Goal: Task Accomplishment & Management: Use online tool/utility

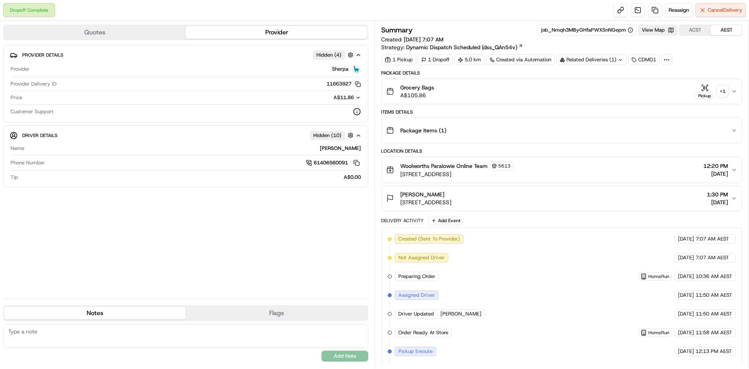
click at [603, 58] on div "Related Deliveries (1)" at bounding box center [591, 59] width 70 height 11
click at [597, 63] on div "Related Deliveries (1)" at bounding box center [591, 59] width 70 height 11
click at [597, 62] on div "Related Deliveries (1)" at bounding box center [591, 59] width 70 height 11
click at [533, 108] on div "Package Details Grocery Bags A$105.86 Pickup + 1 Items Details Package Items ( …" at bounding box center [561, 272] width 361 height 405
click at [577, 60] on div "Related Deliveries (1)" at bounding box center [591, 59] width 70 height 11
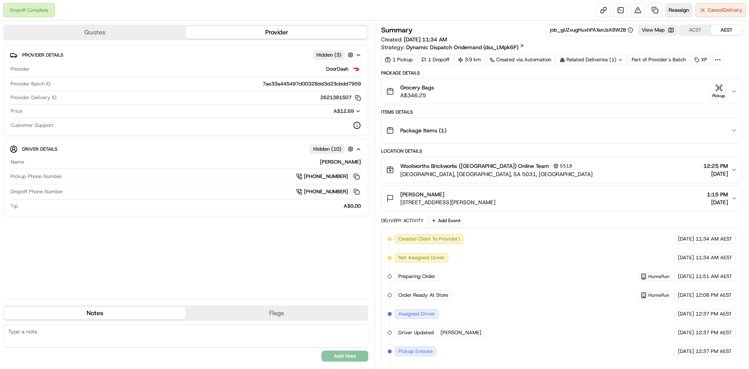
click at [685, 10] on span "Reassign" at bounding box center [679, 10] width 20 height 7
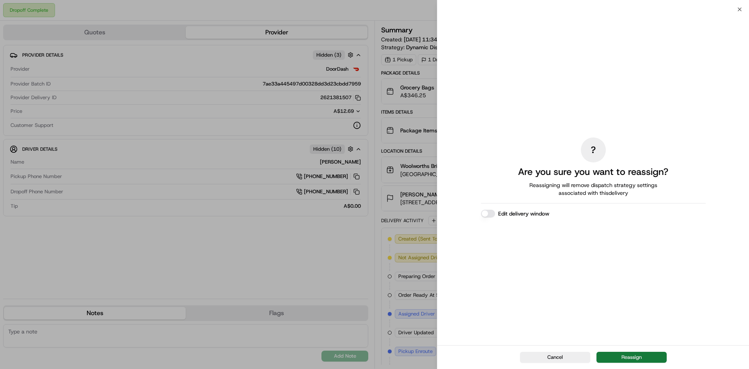
click at [637, 358] on button "Reassign" at bounding box center [631, 356] width 70 height 11
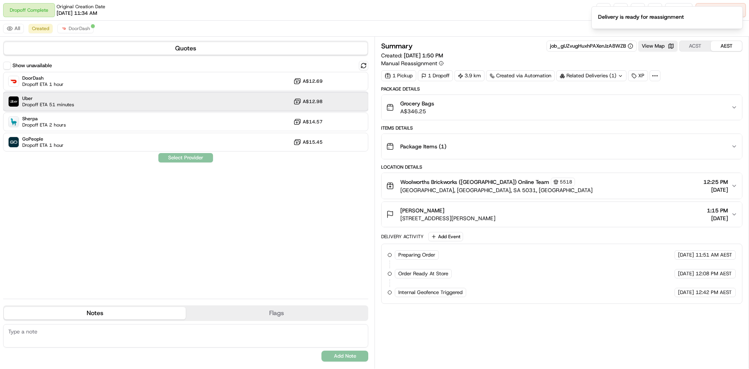
click at [137, 103] on div "Uber Dropoff ETA 51 minutes A$12.98" at bounding box center [185, 101] width 365 height 19
click at [162, 160] on button "Assign Provider" at bounding box center [185, 157] width 55 height 9
